Goal: Information Seeking & Learning: Learn about a topic

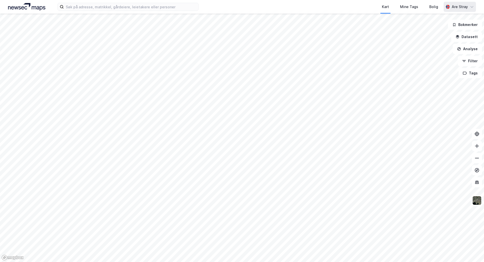
click at [472, 7] on icon at bounding box center [472, 7] width 4 height 4
click at [432, 5] on div "Bolig" at bounding box center [433, 7] width 9 height 6
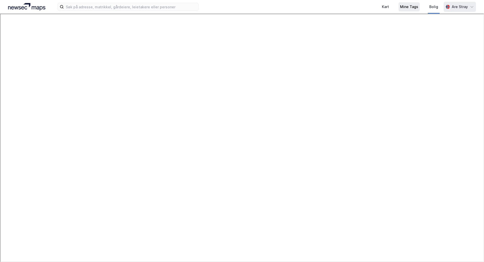
click at [413, 7] on div "Mine Tags" at bounding box center [409, 7] width 18 height 6
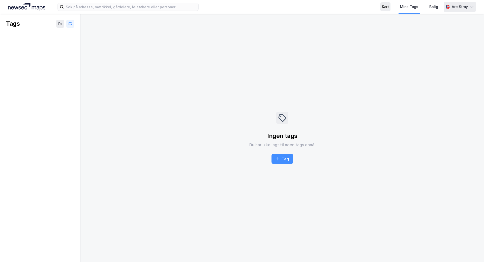
click at [385, 5] on div "Kart" at bounding box center [385, 7] width 7 height 6
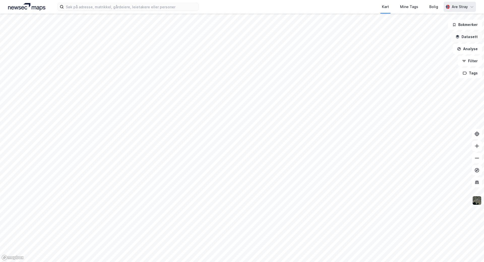
click at [470, 40] on button "Datasett" at bounding box center [466, 37] width 31 height 10
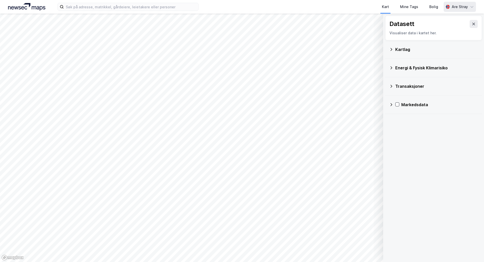
click at [414, 105] on div "Markedsdata" at bounding box center [439, 105] width 77 height 6
click at [416, 152] on div "Transaksjoner" at bounding box center [443, 153] width 70 height 6
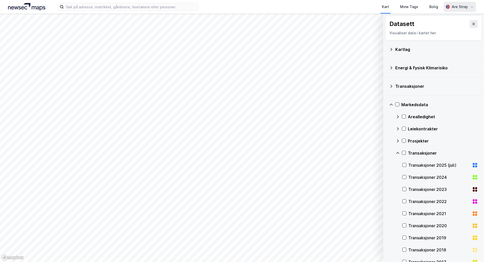
click at [419, 176] on div "Transaksjoner 2024" at bounding box center [438, 177] width 61 height 6
click at [355, 250] on icon "button" at bounding box center [353, 249] width 4 height 4
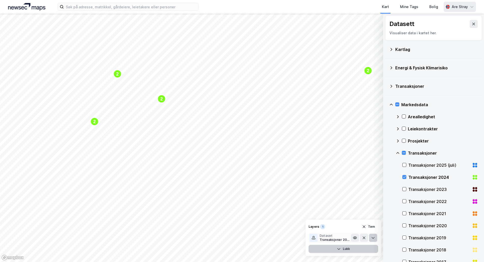
click at [374, 236] on icon at bounding box center [373, 238] width 4 height 4
click at [472, 179] on icon at bounding box center [473, 178] width 2 height 2
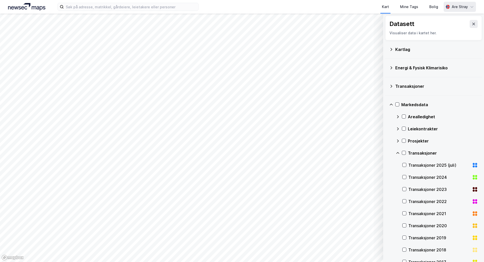
click at [472, 176] on icon at bounding box center [473, 176] width 2 height 2
click at [472, 178] on icon at bounding box center [475, 177] width 6 height 6
